Goal: Download file/media

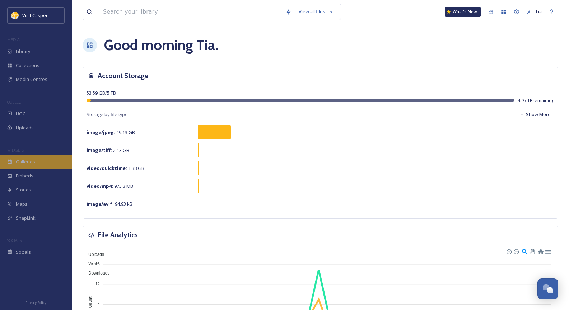
click at [19, 161] on span "Galleries" at bounding box center [25, 162] width 19 height 7
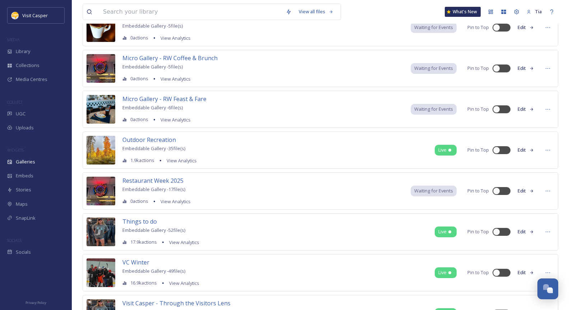
scroll to position [359, 0]
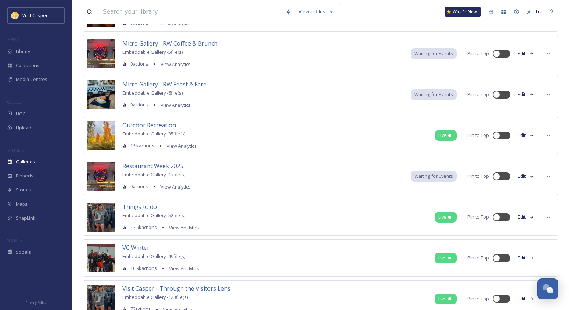
click at [157, 124] on span "Outdoor Recreation" at bounding box center [148, 125] width 53 height 8
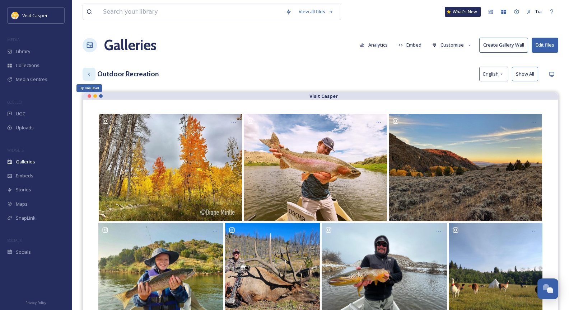
click at [92, 74] on div "Up one level" at bounding box center [89, 74] width 13 height 13
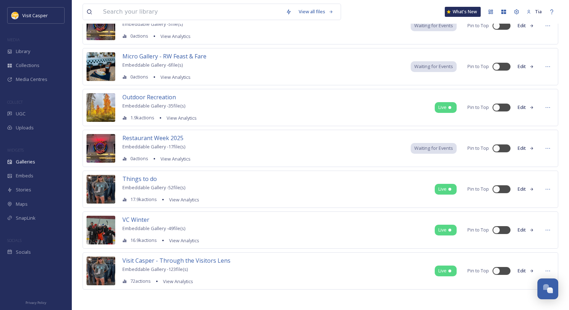
scroll to position [388, 0]
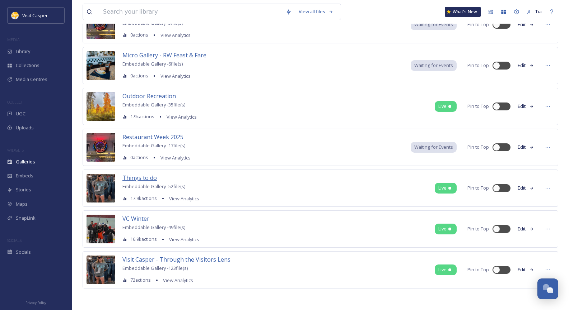
click at [143, 181] on span "Things to do" at bounding box center [139, 178] width 34 height 8
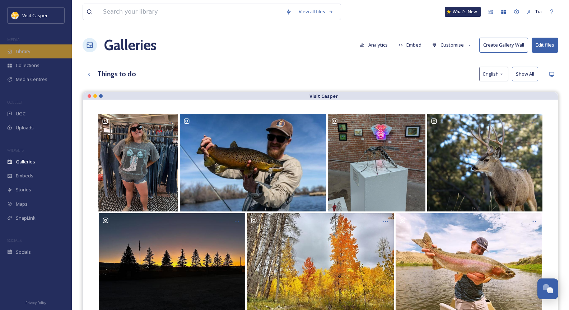
click at [42, 52] on div "Library" at bounding box center [36, 51] width 72 height 14
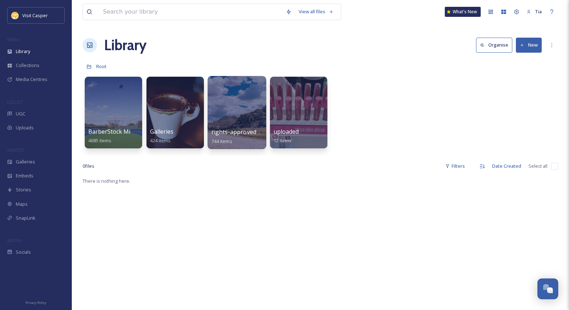
click at [239, 110] on div at bounding box center [236, 112] width 58 height 73
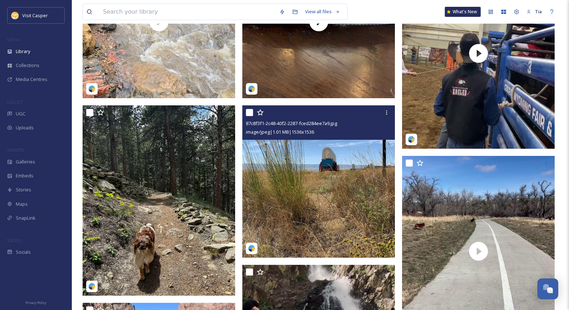
scroll to position [610, 0]
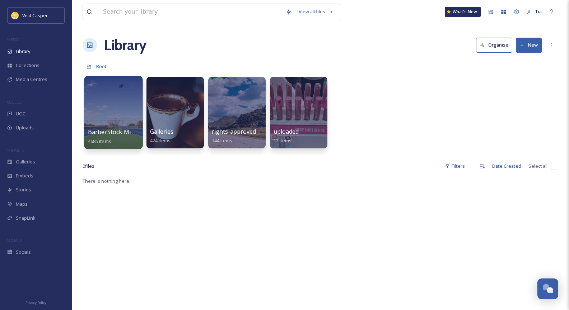
click at [118, 104] on div at bounding box center [113, 112] width 58 height 73
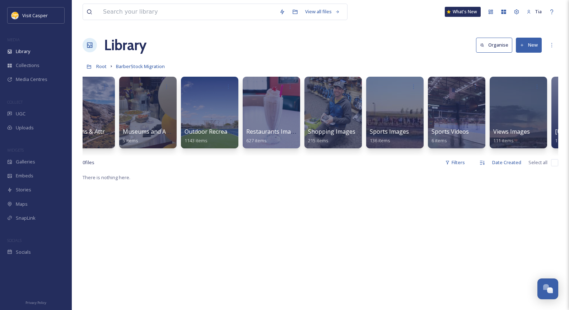
scroll to position [0, 389]
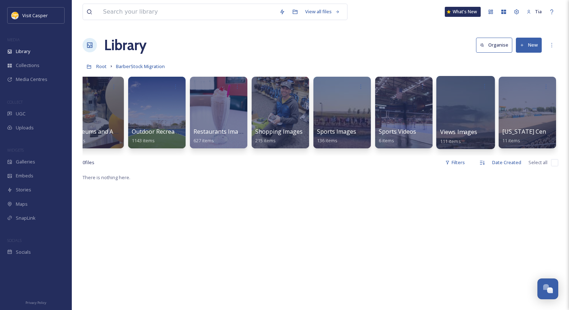
click at [465, 107] on div at bounding box center [465, 112] width 58 height 73
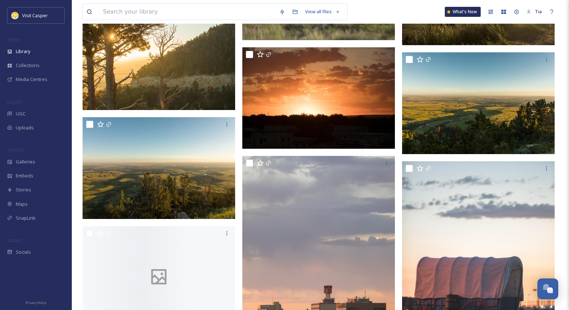
scroll to position [3946, 0]
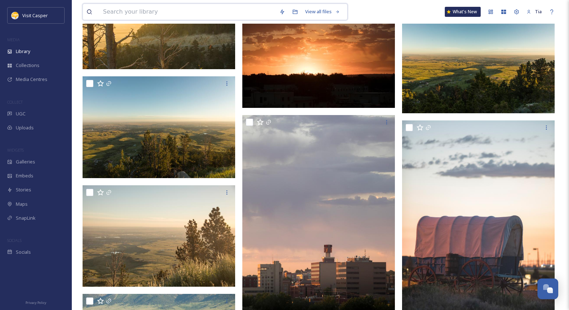
click at [151, 11] on input at bounding box center [187, 12] width 176 height 16
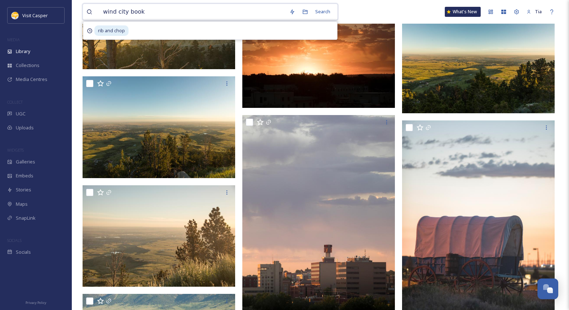
type input "wind city books"
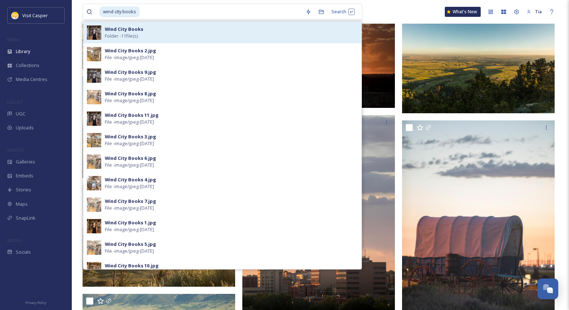
click at [142, 36] on div "Wind City Books Folder - 11 file(s)" at bounding box center [231, 33] width 253 height 14
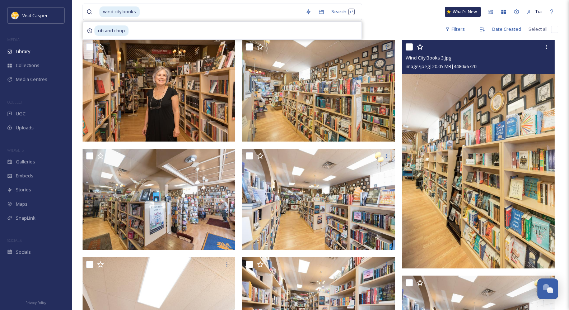
scroll to position [36, 0]
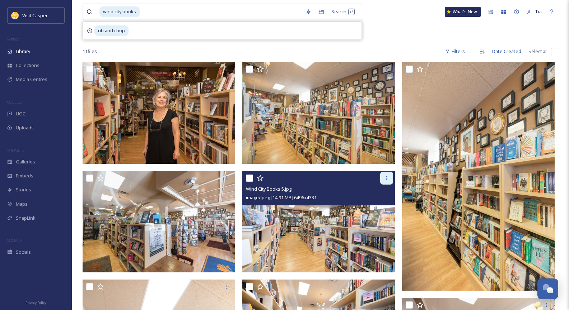
click at [386, 178] on icon at bounding box center [386, 178] width 6 height 6
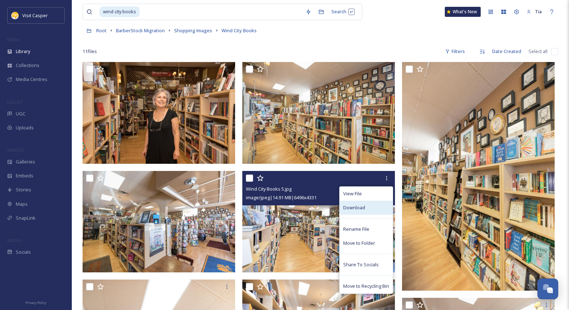
click at [368, 203] on div "Download" at bounding box center [365, 208] width 53 height 14
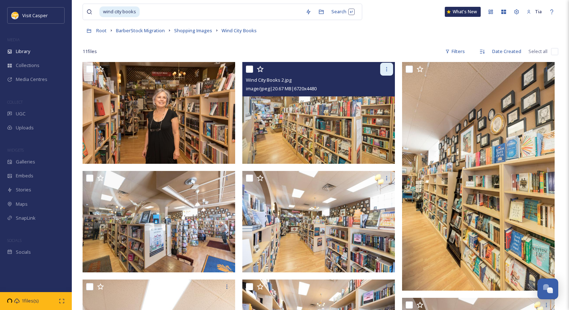
click at [387, 70] on icon at bounding box center [386, 69] width 6 height 6
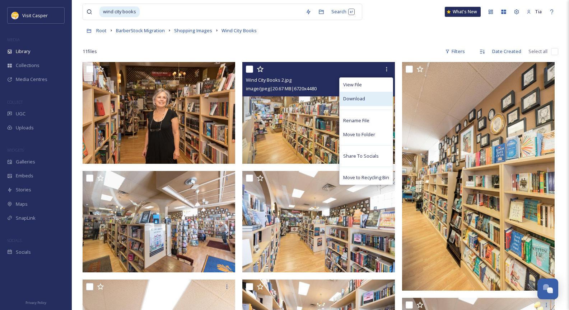
click at [370, 97] on div "Download" at bounding box center [365, 99] width 53 height 14
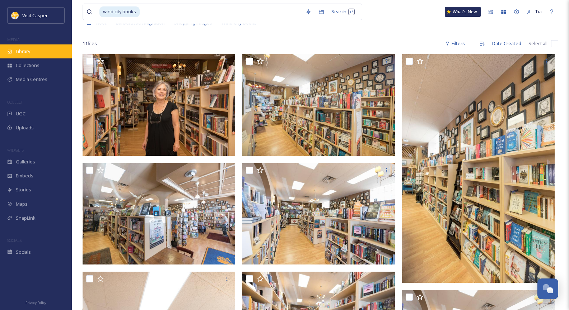
scroll to position [0, 0]
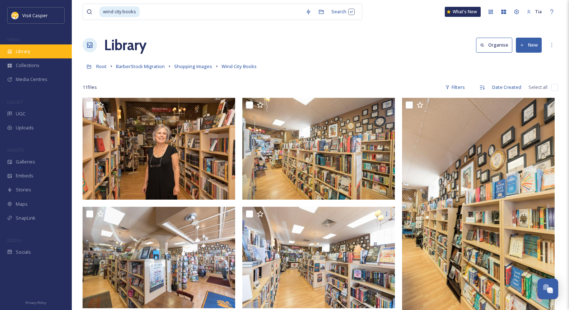
click at [25, 48] on span "Library" at bounding box center [23, 51] width 14 height 7
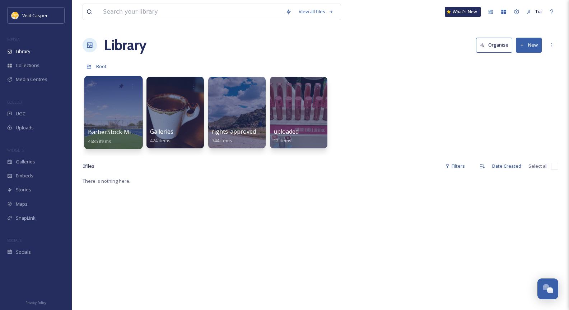
click at [105, 95] on div at bounding box center [113, 112] width 58 height 73
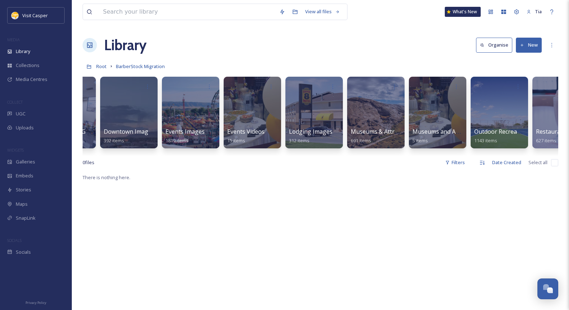
scroll to position [0, 52]
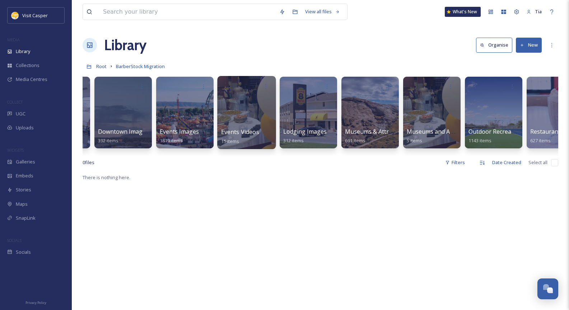
click at [232, 108] on div at bounding box center [246, 112] width 58 height 73
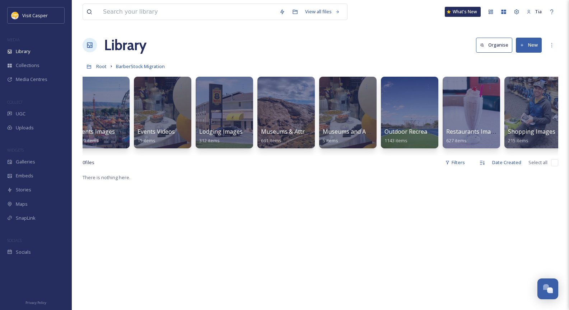
scroll to position [0, 222]
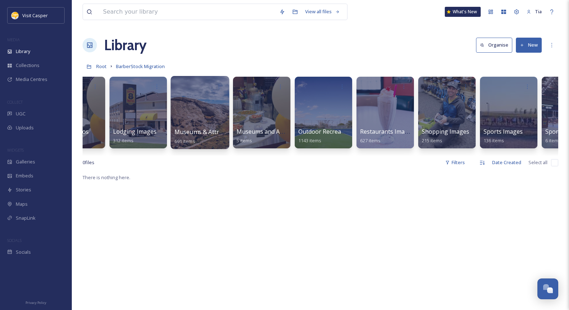
click at [199, 117] on div at bounding box center [199, 112] width 58 height 73
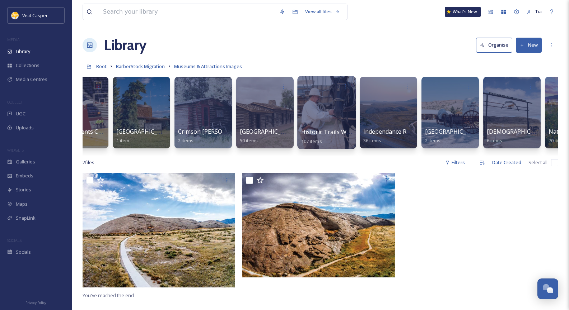
scroll to position [0, 220]
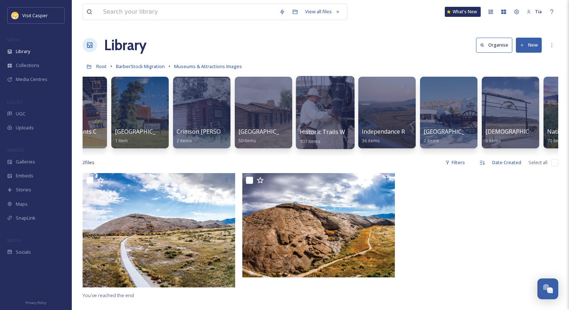
click at [324, 113] on div at bounding box center [325, 112] width 58 height 73
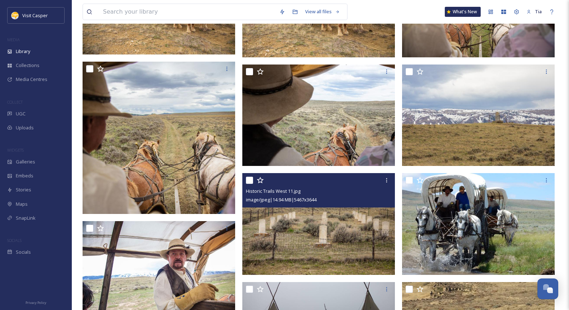
scroll to position [323, 0]
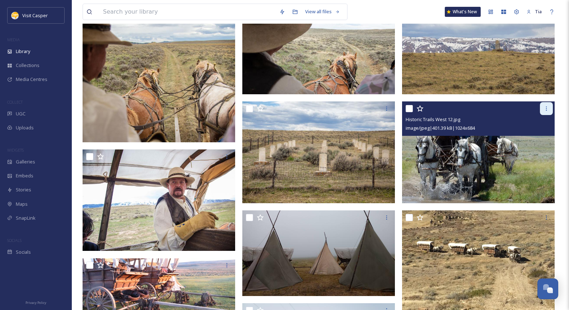
click at [547, 109] on icon at bounding box center [546, 109] width 6 height 6
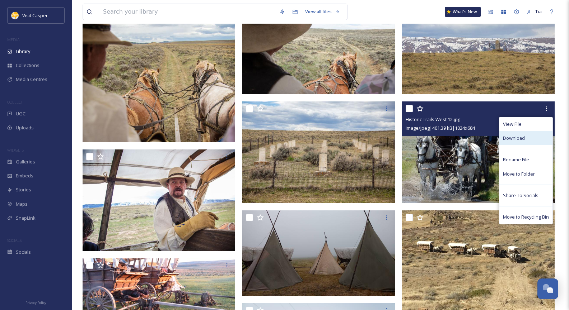
click at [525, 137] on div "Download" at bounding box center [525, 138] width 53 height 14
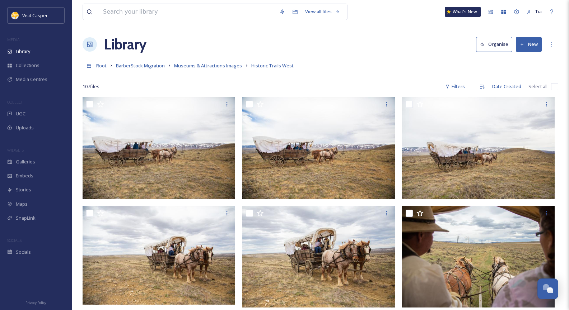
scroll to position [0, 0]
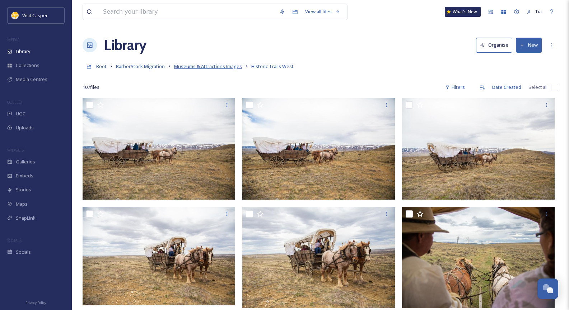
click at [221, 68] on span "Museums & Attractions Images" at bounding box center [208, 66] width 68 height 6
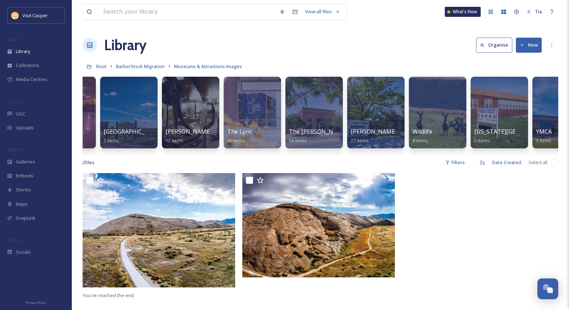
scroll to position [0, 1129]
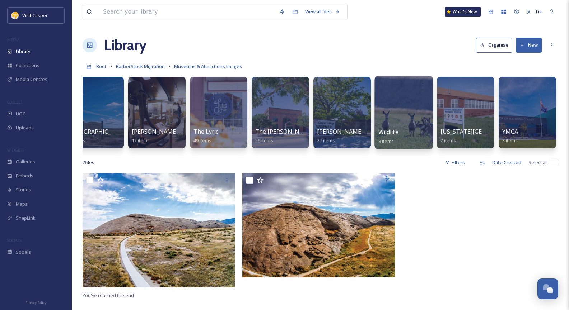
click at [410, 111] on div at bounding box center [403, 112] width 58 height 73
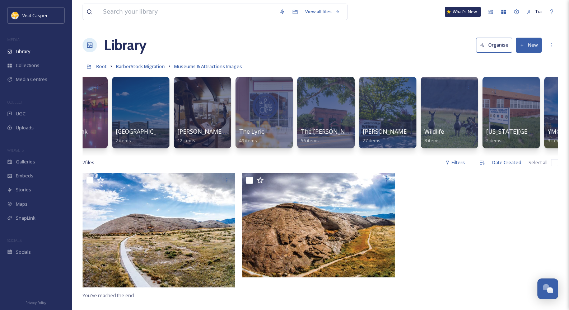
scroll to position [0, 1129]
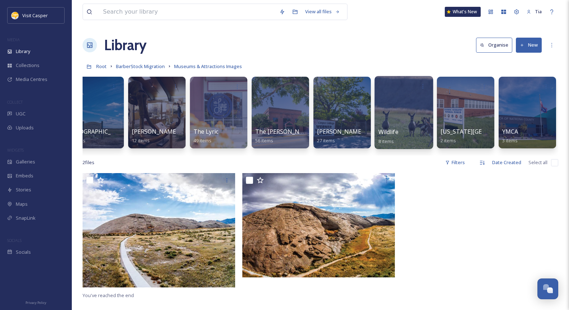
click at [404, 116] on div at bounding box center [403, 112] width 58 height 73
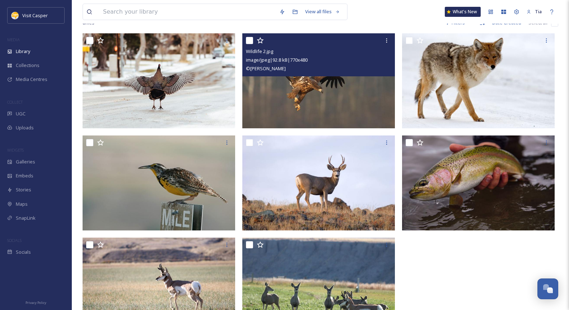
scroll to position [72, 0]
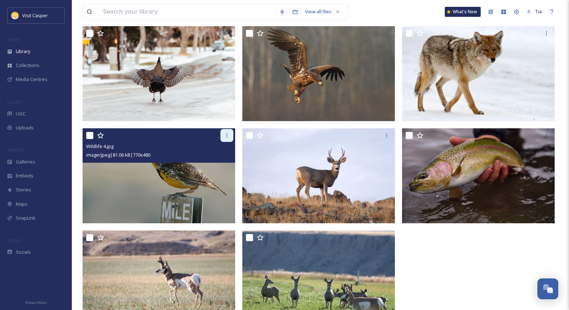
click at [229, 136] on icon at bounding box center [227, 136] width 6 height 6
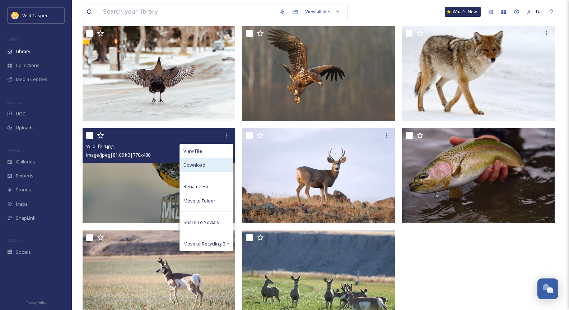
click at [208, 167] on div "Download" at bounding box center [206, 165] width 53 height 14
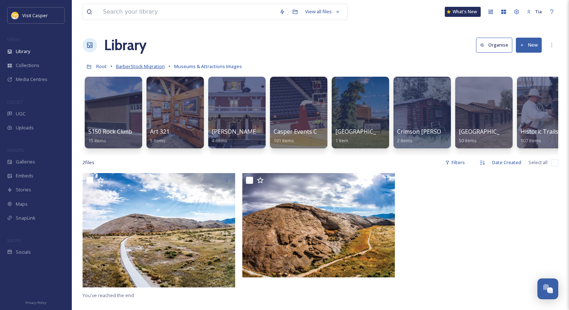
click at [158, 69] on span "BarberStock Migration" at bounding box center [140, 66] width 49 height 6
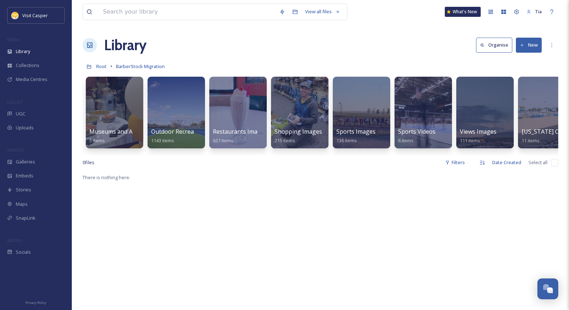
scroll to position [0, 389]
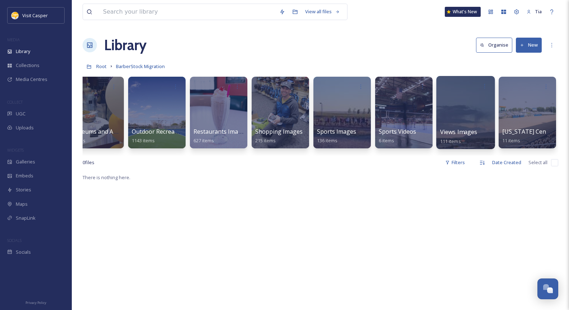
click at [461, 107] on div at bounding box center [465, 112] width 58 height 73
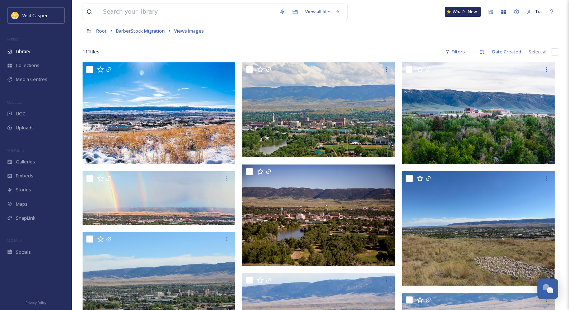
scroll to position [36, 0]
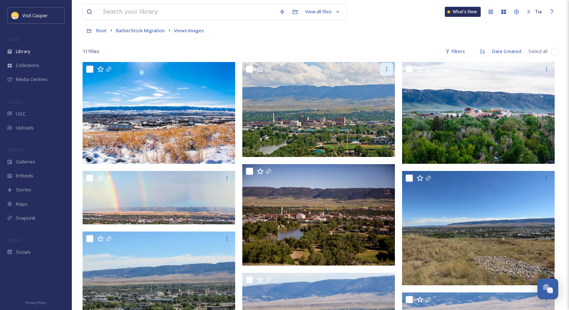
click at [386, 67] on icon at bounding box center [386, 69] width 6 height 6
click at [158, 9] on input at bounding box center [187, 12] width 176 height 16
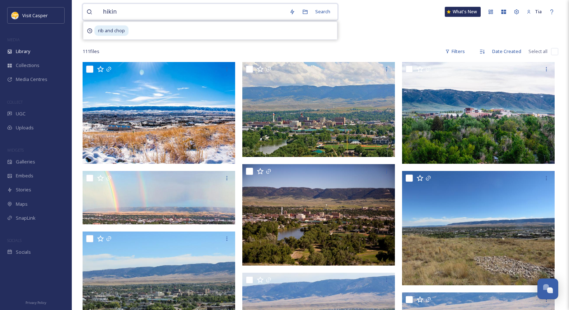
type input "hiking"
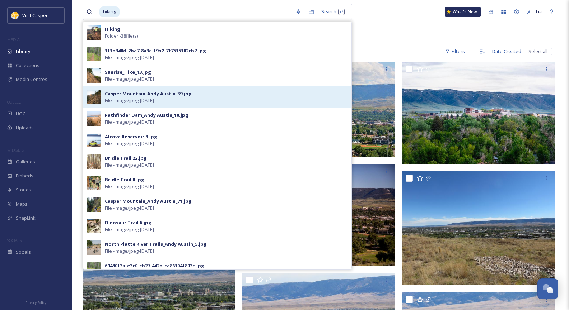
click at [177, 95] on div "Casper Mountain_Andy Austin_39.jpg" at bounding box center [148, 93] width 87 height 7
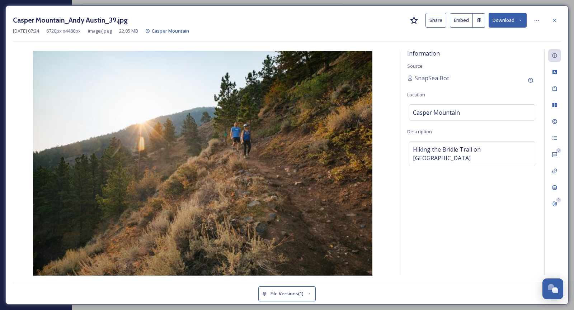
click at [521, 22] on icon at bounding box center [520, 20] width 5 height 5
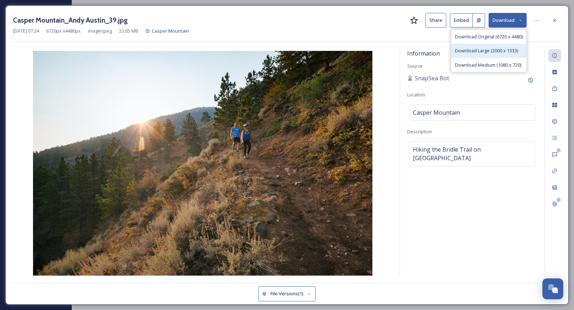
click at [489, 46] on div "Download Large (2000 x 1333)" at bounding box center [488, 51] width 75 height 14
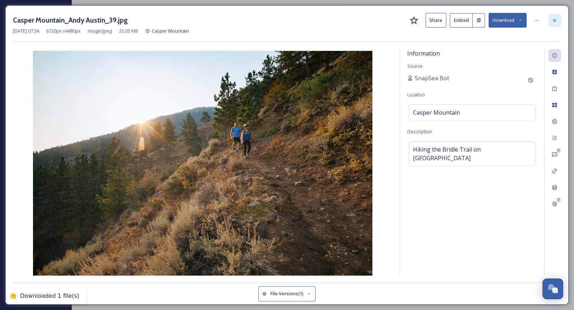
click at [552, 19] on icon at bounding box center [555, 21] width 6 height 6
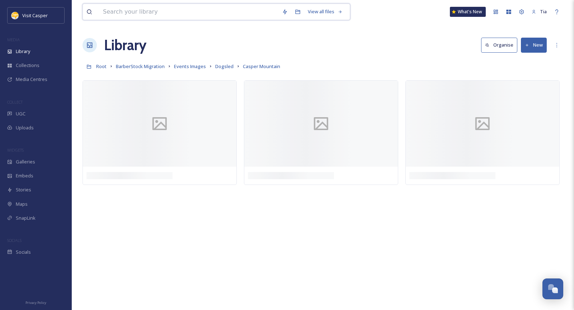
drag, startPoint x: 138, startPoint y: 6, endPoint x: 138, endPoint y: 10, distance: 3.6
click at [138, 6] on input at bounding box center [188, 12] width 179 height 16
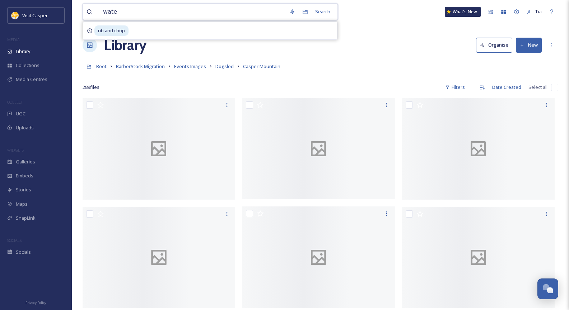
type input "water"
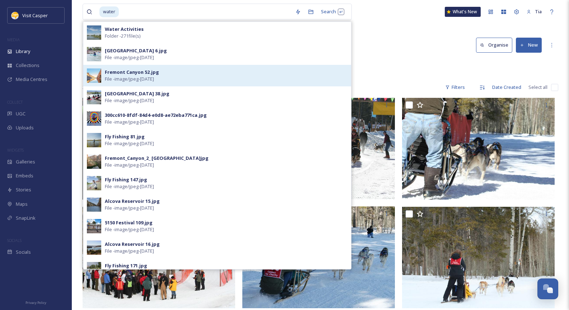
click at [137, 73] on div "Fremont Canyon 52.jpg" at bounding box center [132, 72] width 54 height 7
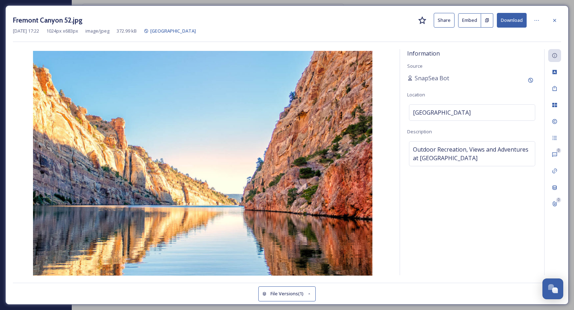
click at [518, 21] on button "Download" at bounding box center [512, 20] width 30 height 15
click at [559, 21] on div at bounding box center [554, 20] width 13 height 13
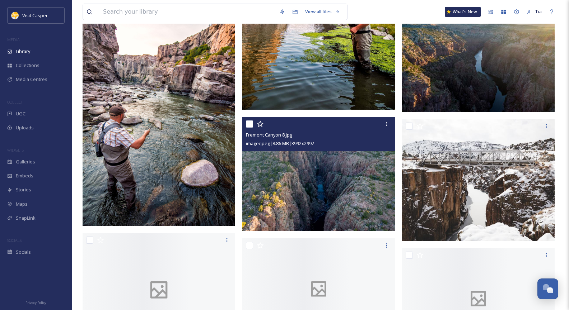
scroll to position [502, 0]
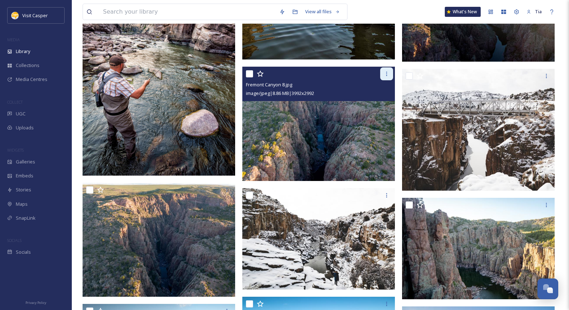
click at [387, 74] on icon at bounding box center [386, 74] width 6 height 6
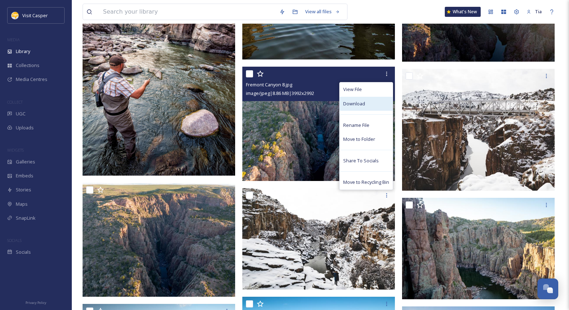
click at [363, 109] on div "Download" at bounding box center [365, 104] width 53 height 14
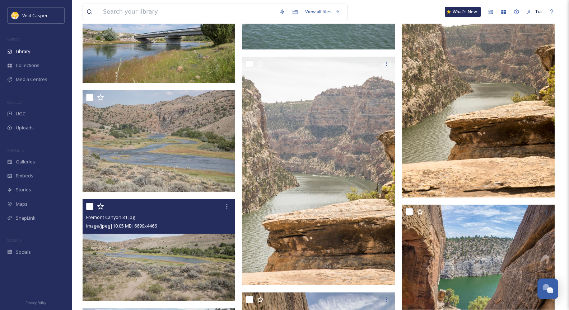
scroll to position [1435, 0]
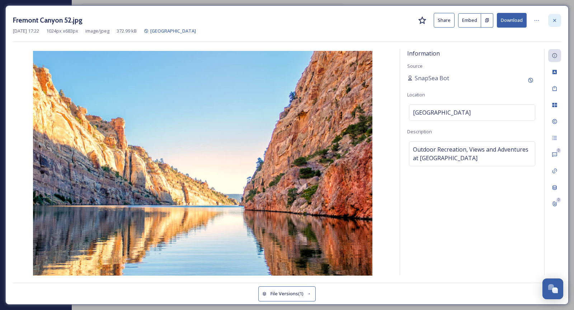
click at [556, 18] on icon at bounding box center [555, 21] width 6 height 6
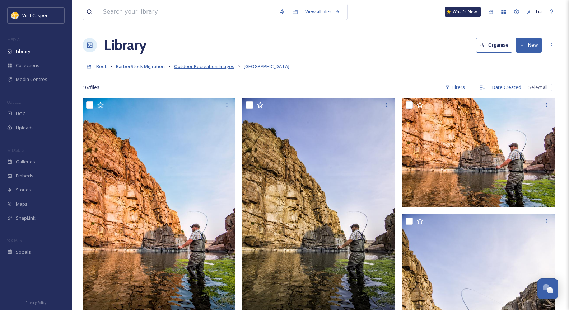
click at [206, 67] on span "Outdoor Recreation Images" at bounding box center [204, 66] width 60 height 6
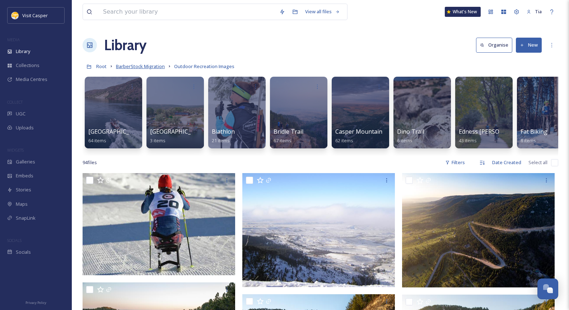
click at [151, 66] on span "BarberStock Migration" at bounding box center [140, 66] width 49 height 6
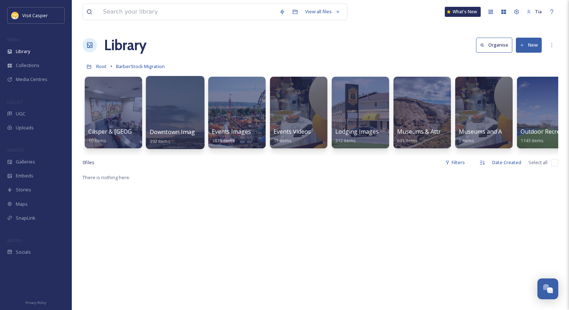
click at [169, 113] on div at bounding box center [175, 112] width 58 height 73
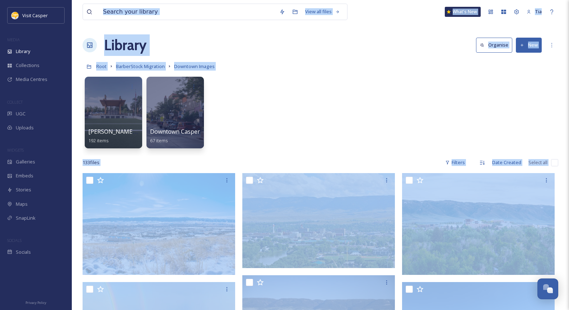
click at [323, 131] on div "[PERSON_NAME][GEOGRAPHIC_DATA] 192 items Downtown Casper 67 items" at bounding box center [320, 114] width 475 height 83
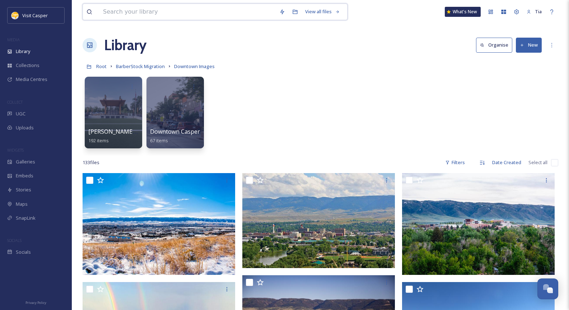
click at [152, 13] on input at bounding box center [187, 12] width 176 height 16
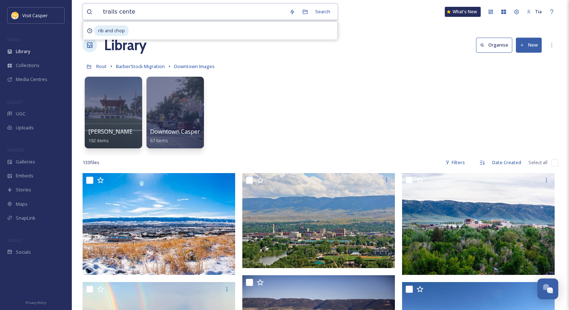
type input "trails center"
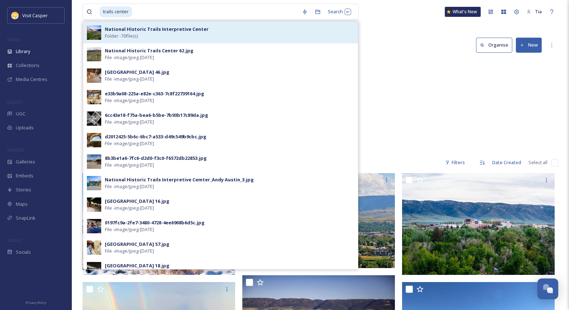
click at [174, 29] on strong "National Historic Trails Interpretive Center" at bounding box center [157, 29] width 104 height 6
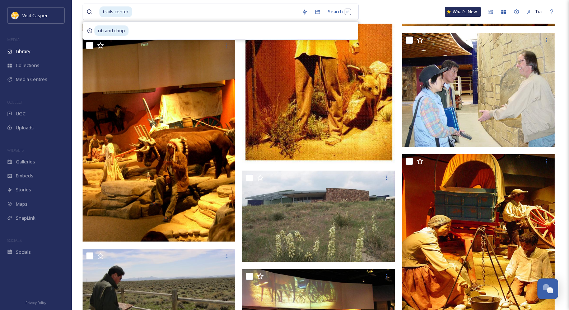
scroll to position [2152, 0]
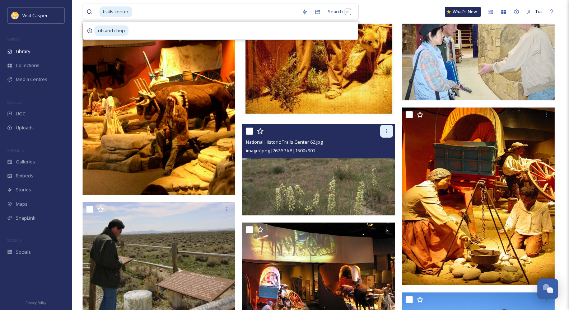
click at [386, 130] on icon at bounding box center [386, 131] width 1 height 4
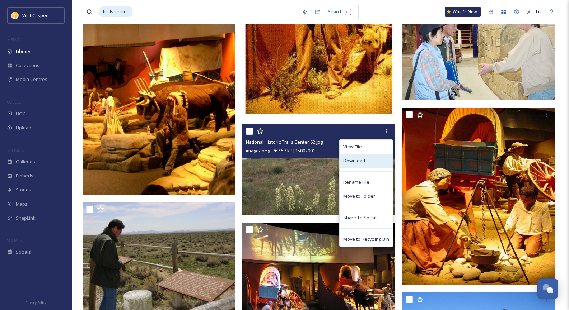
click at [368, 157] on div "Download" at bounding box center [365, 161] width 53 height 14
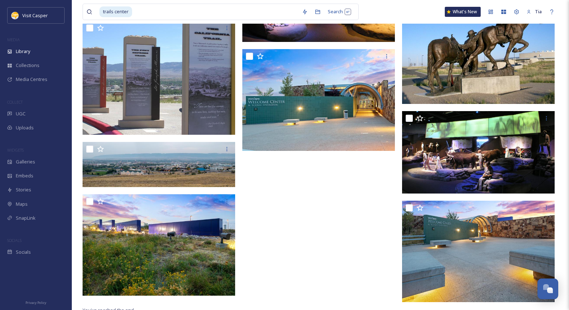
scroll to position [2460, 0]
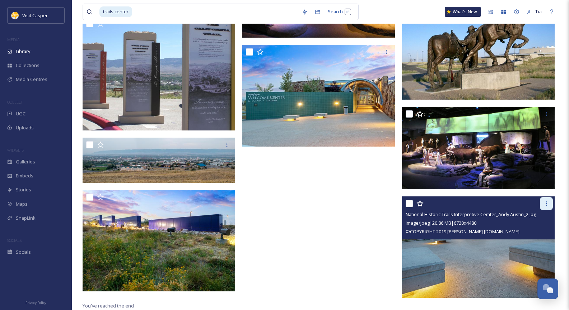
click at [548, 202] on icon at bounding box center [546, 204] width 6 height 6
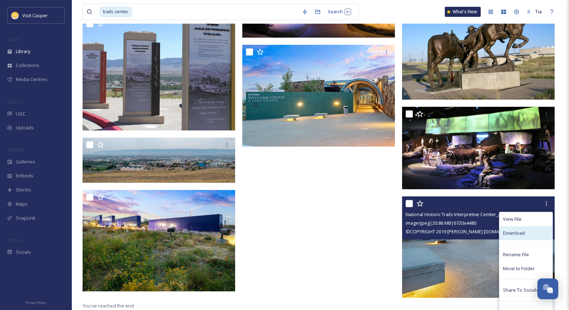
click at [518, 236] on span "Download" at bounding box center [514, 233] width 22 height 7
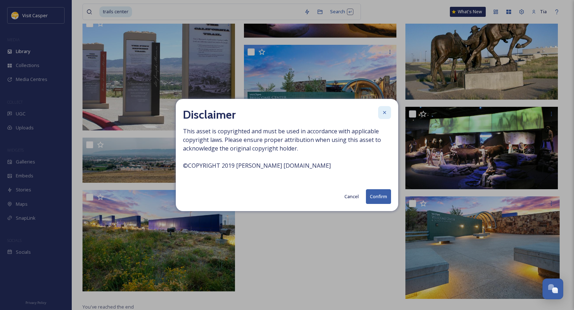
click at [383, 113] on icon at bounding box center [385, 113] width 6 height 6
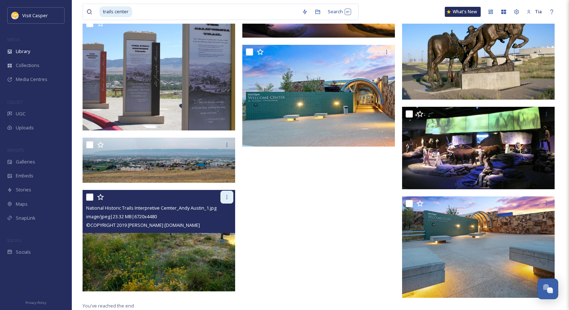
click at [225, 196] on icon at bounding box center [227, 197] width 6 height 6
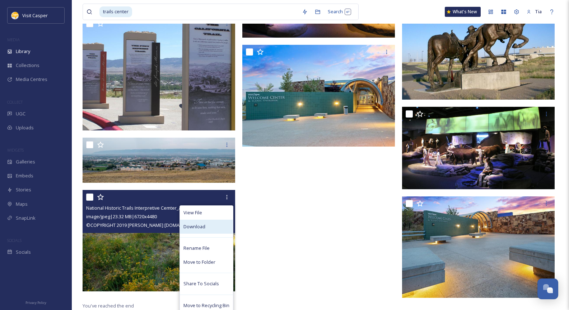
click at [205, 229] on div "Download" at bounding box center [206, 227] width 53 height 14
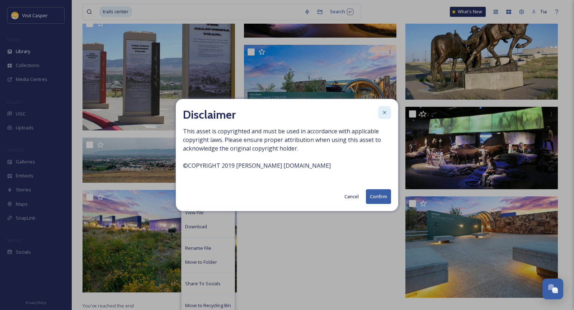
click at [382, 113] on icon at bounding box center [385, 113] width 6 height 6
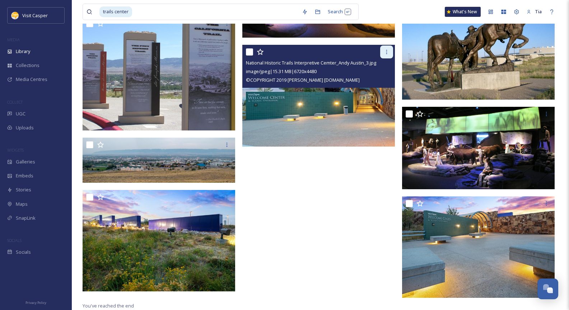
click at [387, 53] on icon at bounding box center [386, 52] width 6 height 6
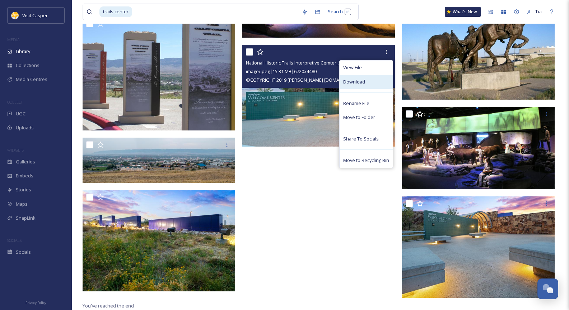
click at [354, 83] on span "Download" at bounding box center [354, 82] width 22 height 7
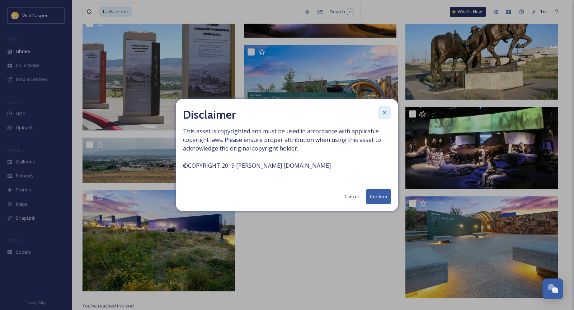
click at [385, 113] on icon at bounding box center [384, 112] width 3 height 3
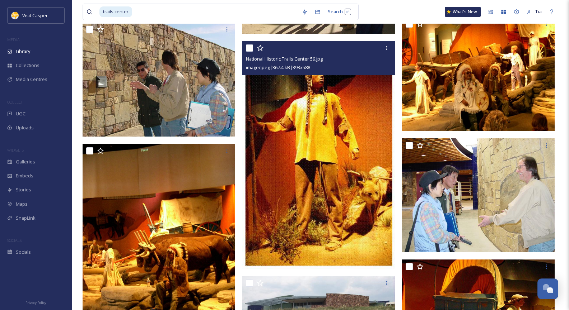
scroll to position [1994, 0]
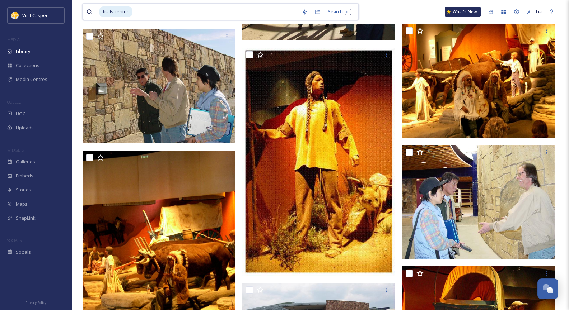
click at [150, 10] on input at bounding box center [215, 12] width 165 height 16
type input "t"
type input "food"
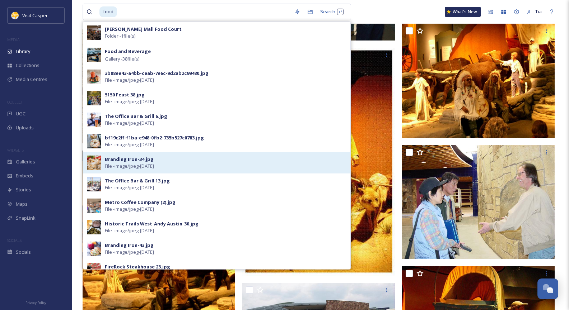
click at [119, 162] on div "Branding Iron-34.jpg" at bounding box center [129, 159] width 49 height 7
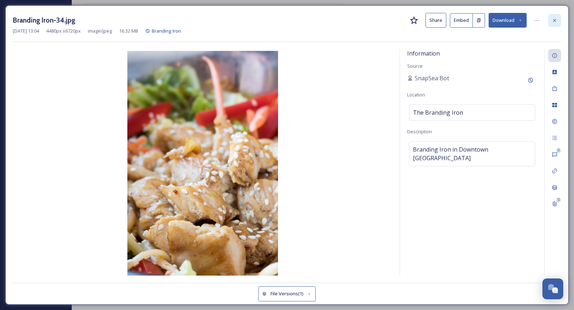
click at [558, 18] on div at bounding box center [554, 20] width 13 height 13
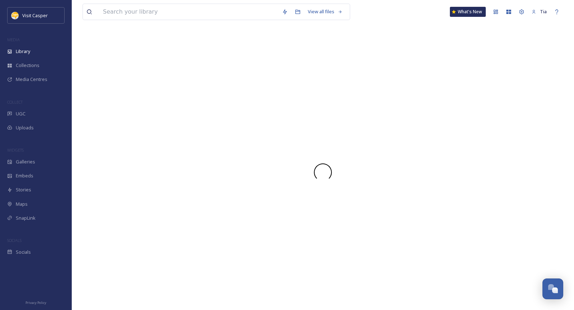
click at [556, 20] on div "View all files What's New Tia" at bounding box center [323, 12] width 481 height 24
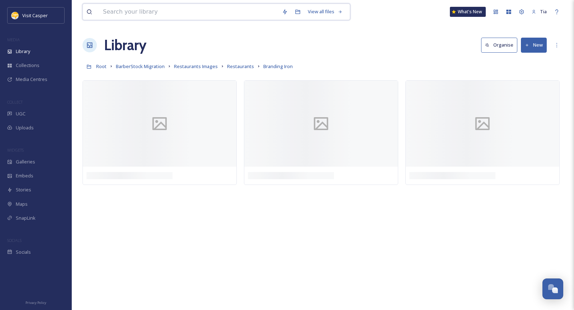
click at [177, 12] on input at bounding box center [188, 12] width 179 height 16
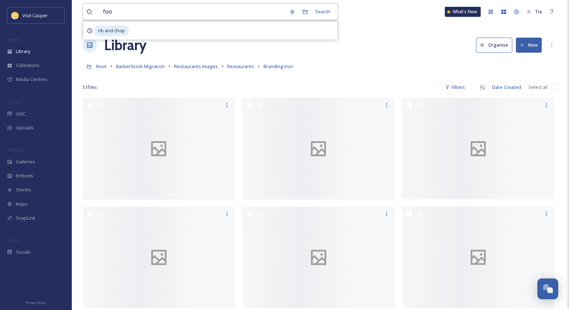
type input "food"
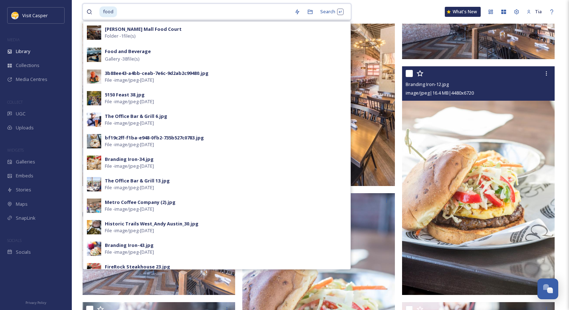
scroll to position [430, 0]
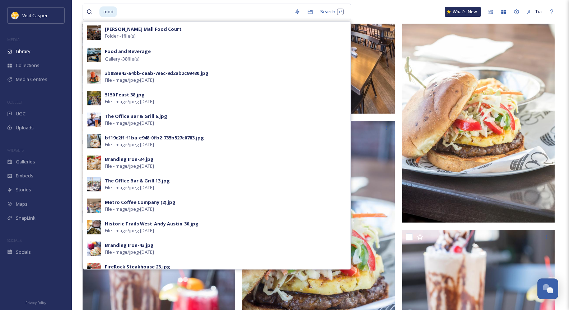
click at [385, 14] on div "food Search [PERSON_NAME] Mall Food Court Folder - 1 file(s) Food and Beverage …" at bounding box center [320, 12] width 475 height 24
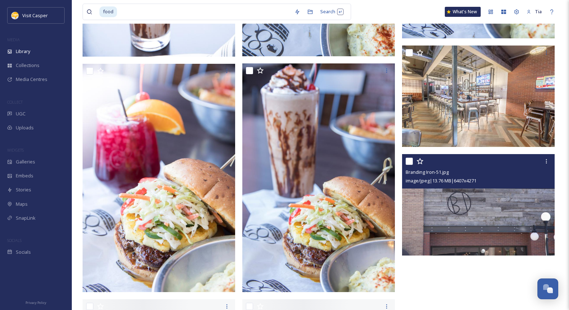
scroll to position [2834, 0]
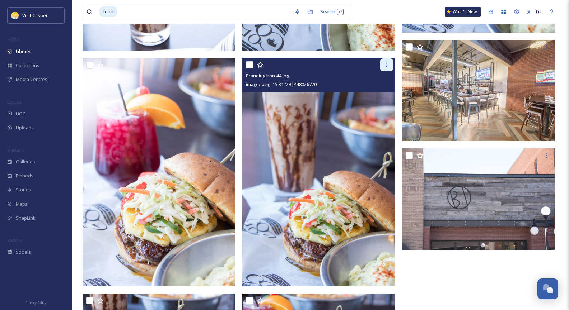
click at [390, 65] on div at bounding box center [386, 64] width 13 height 13
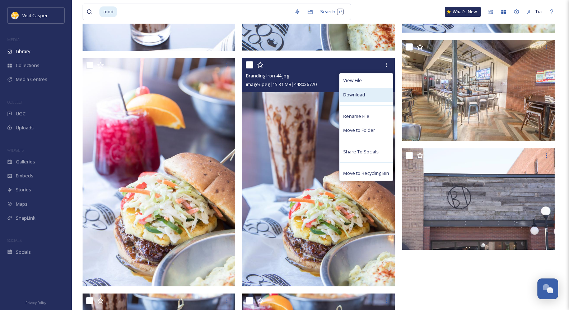
click at [371, 92] on div "Download" at bounding box center [365, 95] width 53 height 14
